Goal: Find specific page/section: Find specific page/section

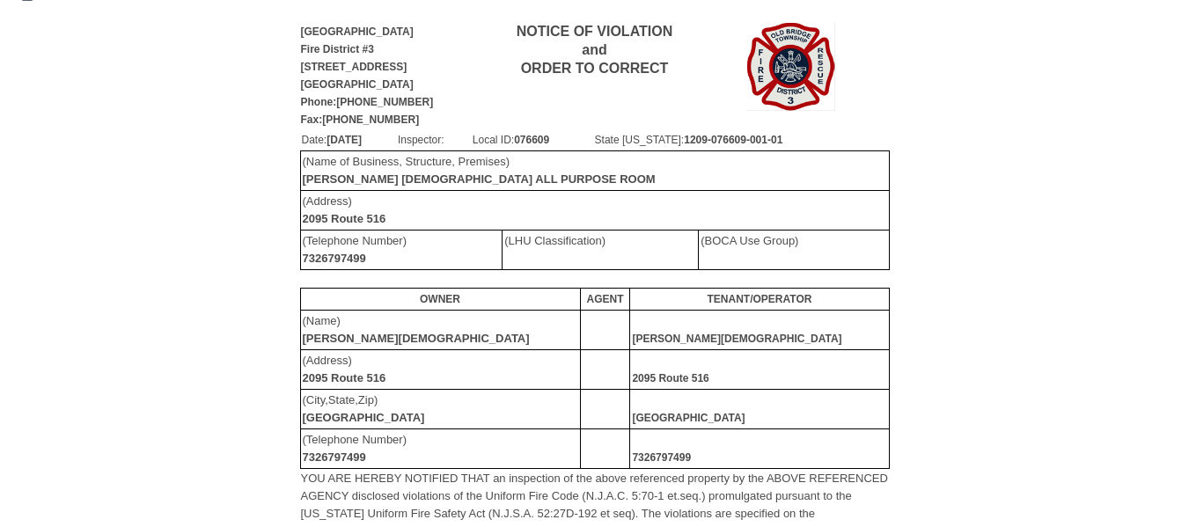
scroll to position [40, 0]
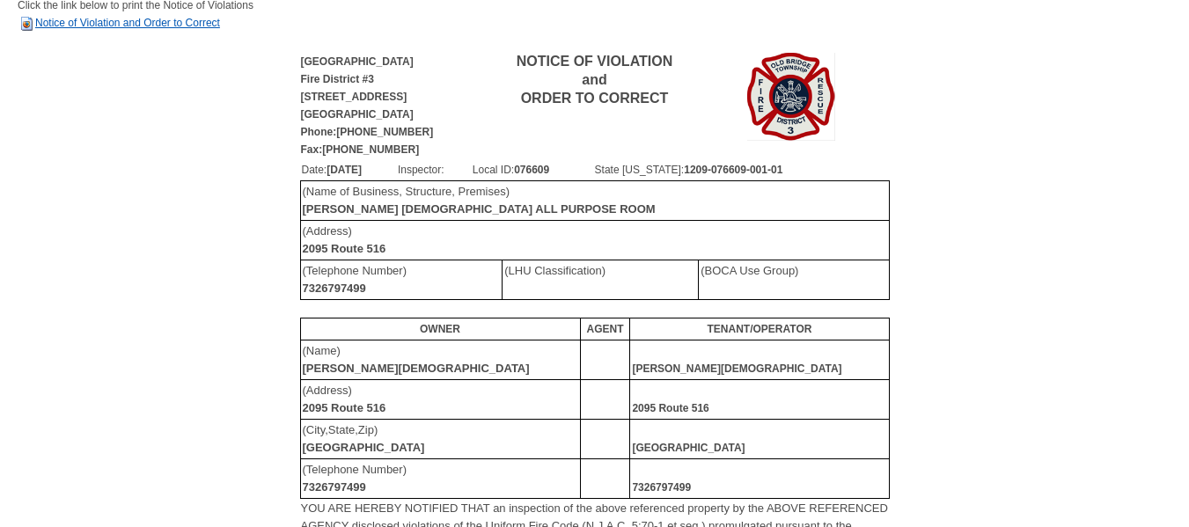
click at [102, 19] on link "Notice of Violation and Order to Correct" at bounding box center [119, 23] width 202 height 12
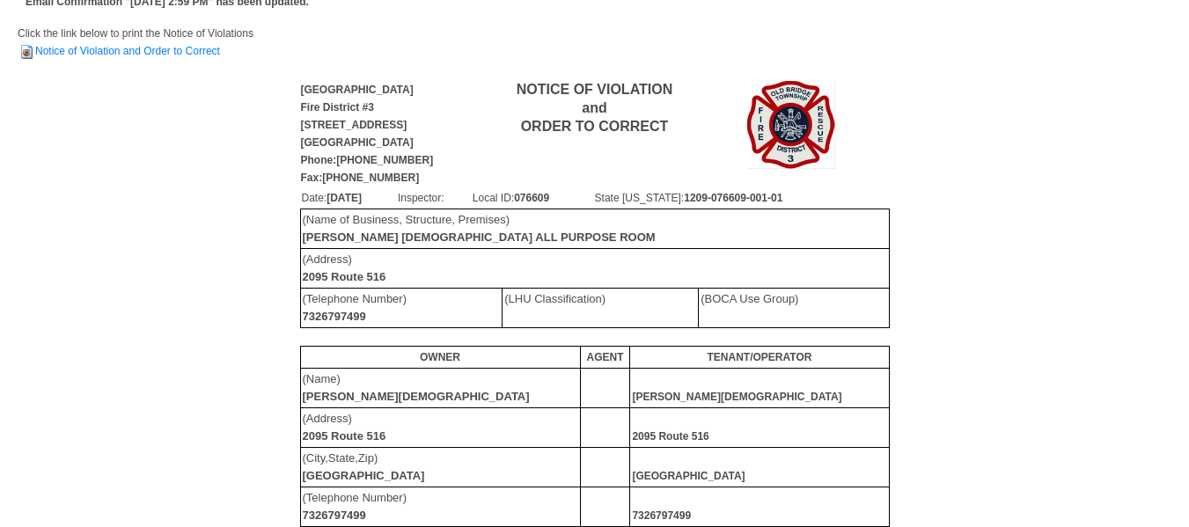
scroll to position [0, 0]
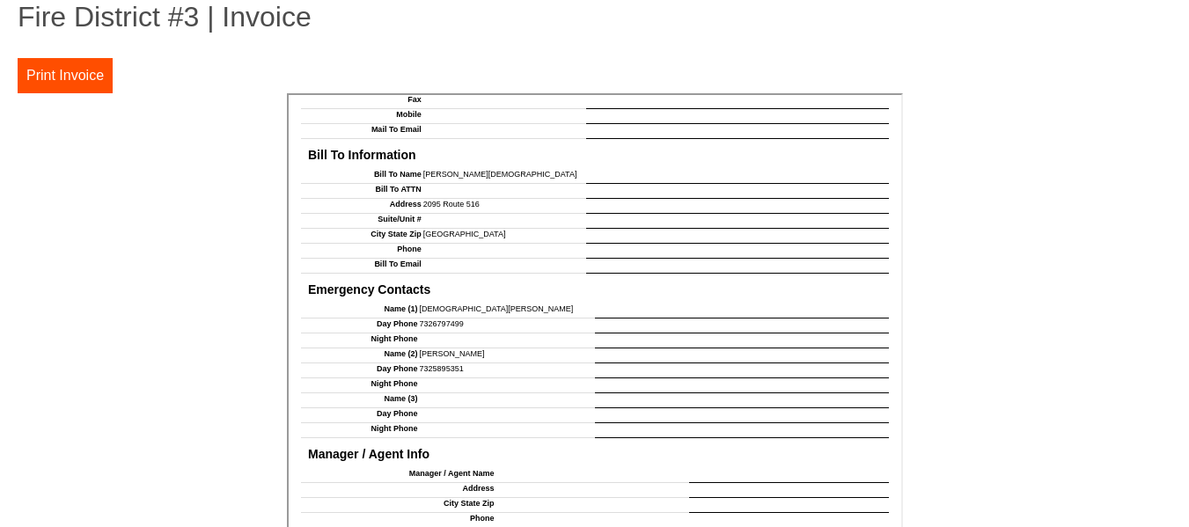
scroll to position [1442, 0]
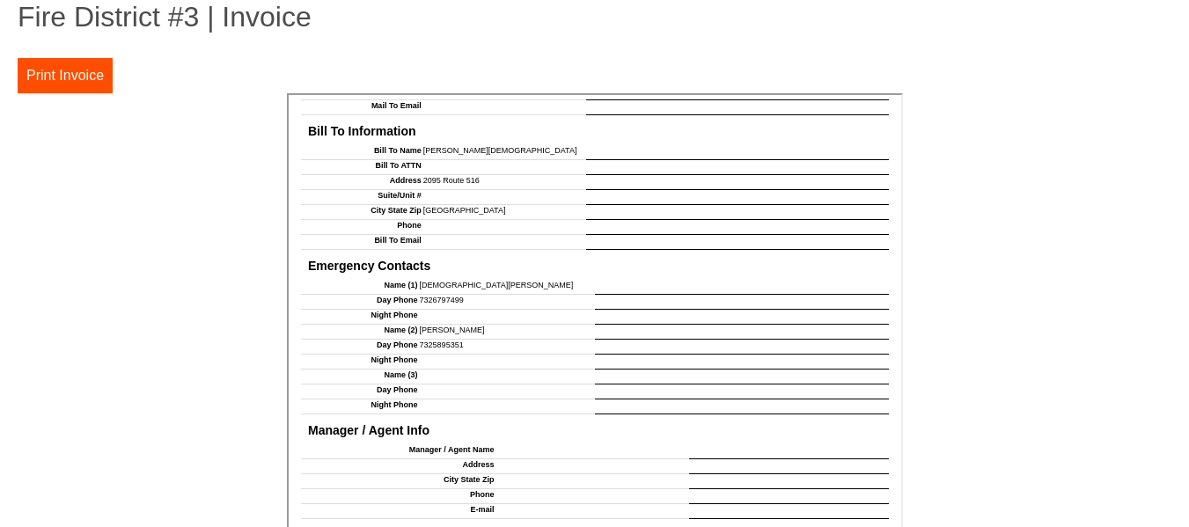
click at [592, 298] on td at bounding box center [739, 300] width 294 height 15
click at [426, 295] on td "7326797499" at bounding box center [504, 300] width 176 height 15
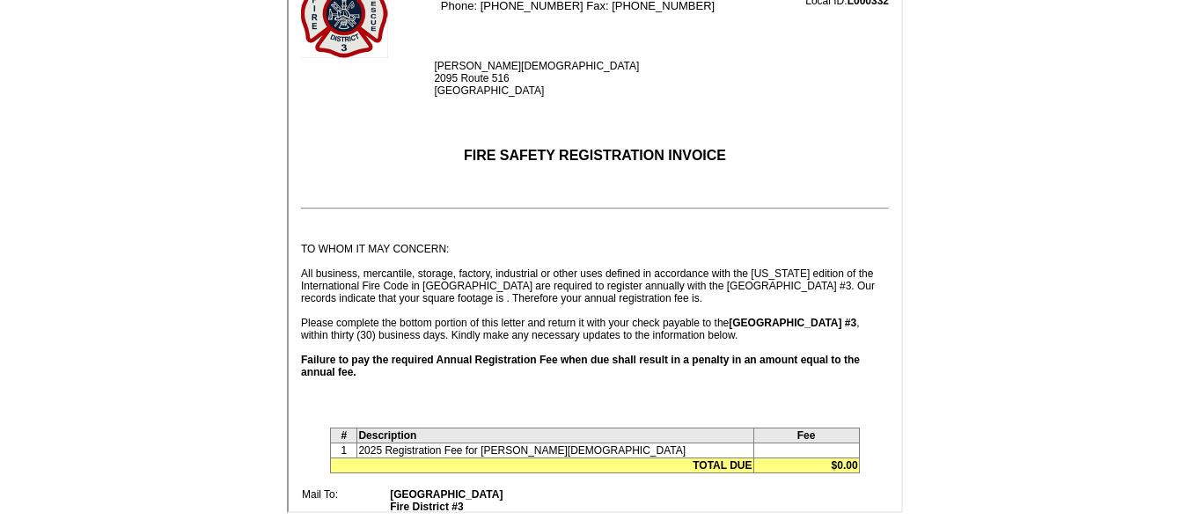
scroll to position [0, 0]
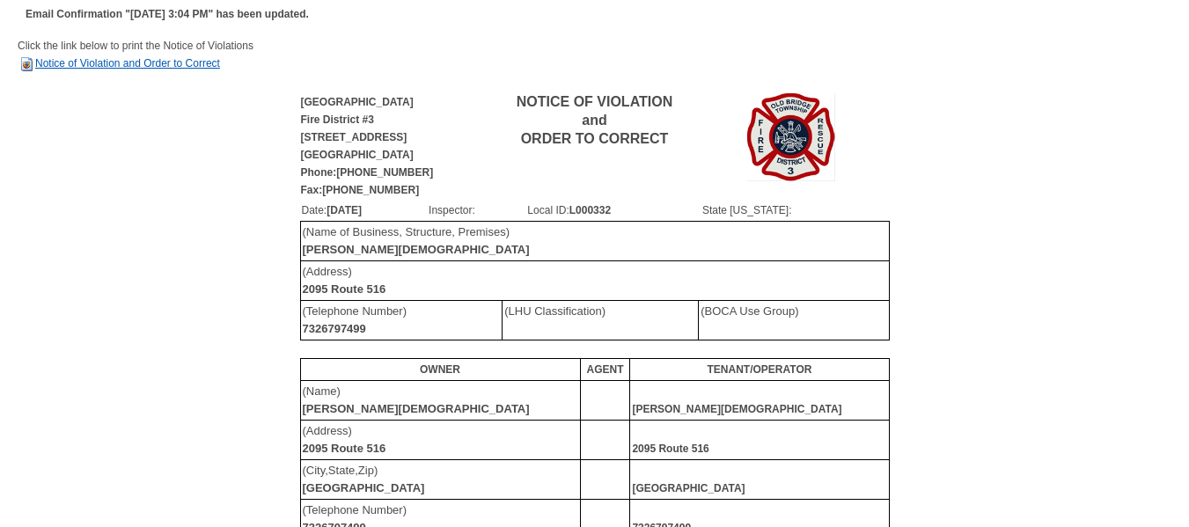
click at [99, 62] on link "Notice of Violation and Order to Correct" at bounding box center [119, 63] width 202 height 12
